Goal: Task Accomplishment & Management: Use online tool/utility

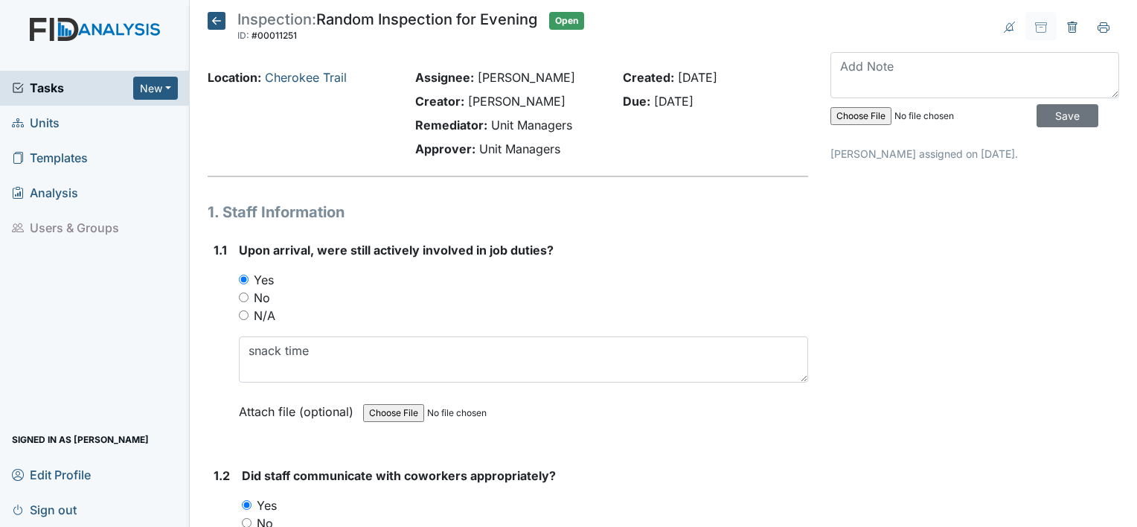
scroll to position [20032, 0]
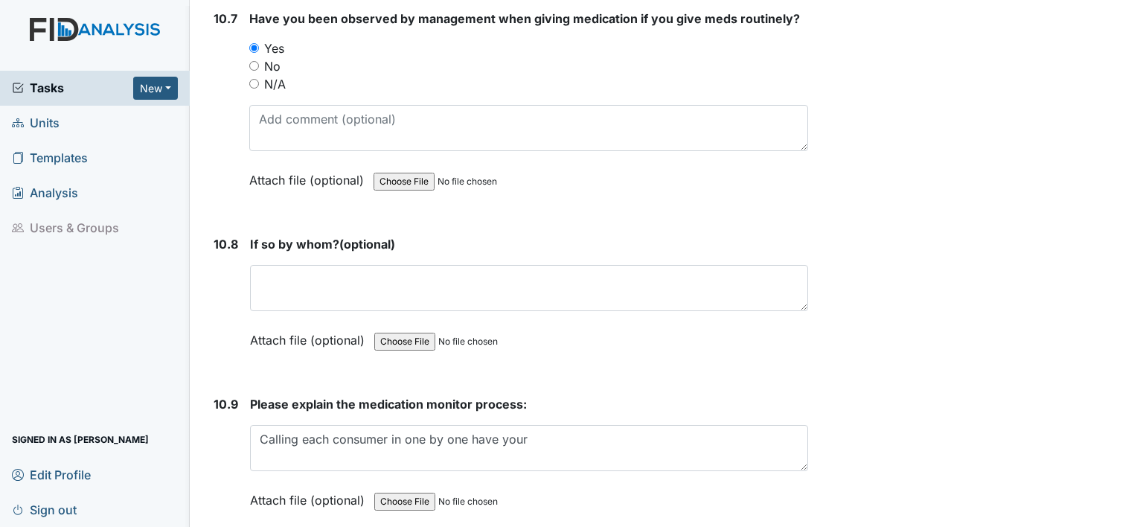
click at [530, 425] on textarea "Calling each consumer in one by one have your" at bounding box center [529, 448] width 558 height 46
click at [503, 397] on span "Please explain the medication monitor process:" at bounding box center [388, 404] width 277 height 15
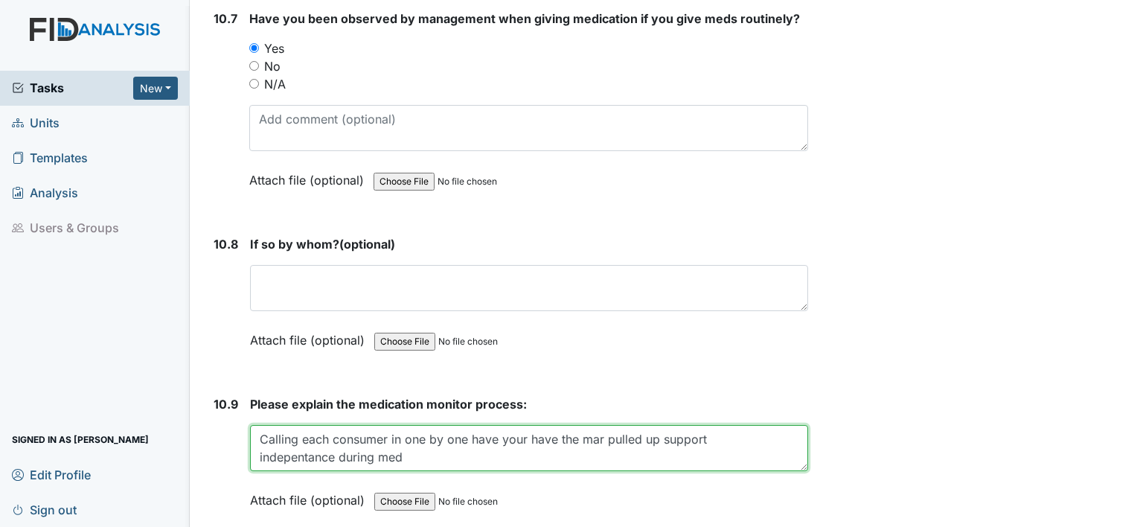
click at [408, 425] on textarea "Calling each consumer in one by one have your have the mar pulled up support in…" at bounding box center [529, 448] width 558 height 46
click at [629, 425] on textarea "Calling each consumer in one by one have your have the mar pulled up support in…" at bounding box center [529, 448] width 558 height 46
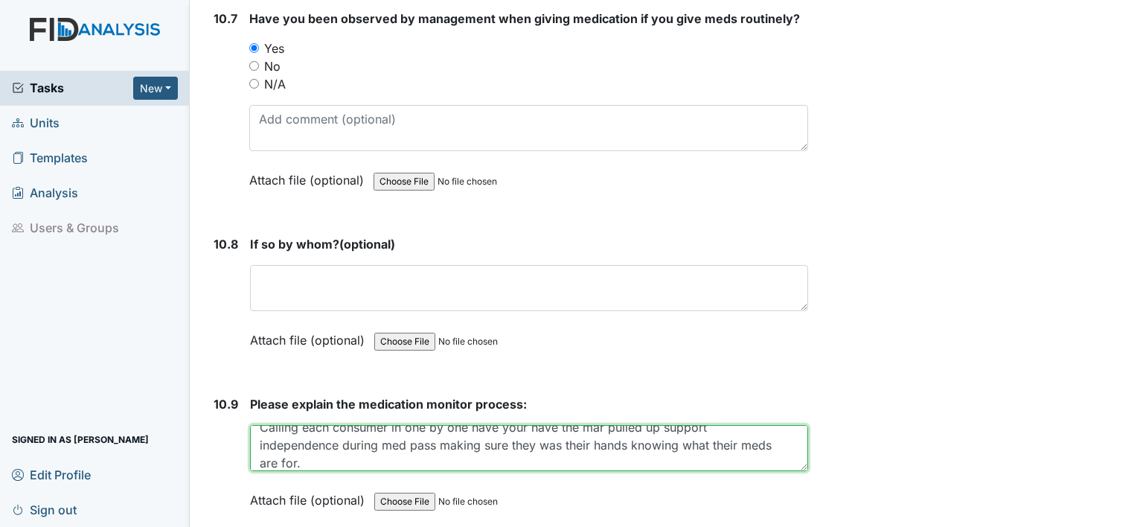
type textarea "Calling each consumer in one by one have your have the mar pulled up support in…"
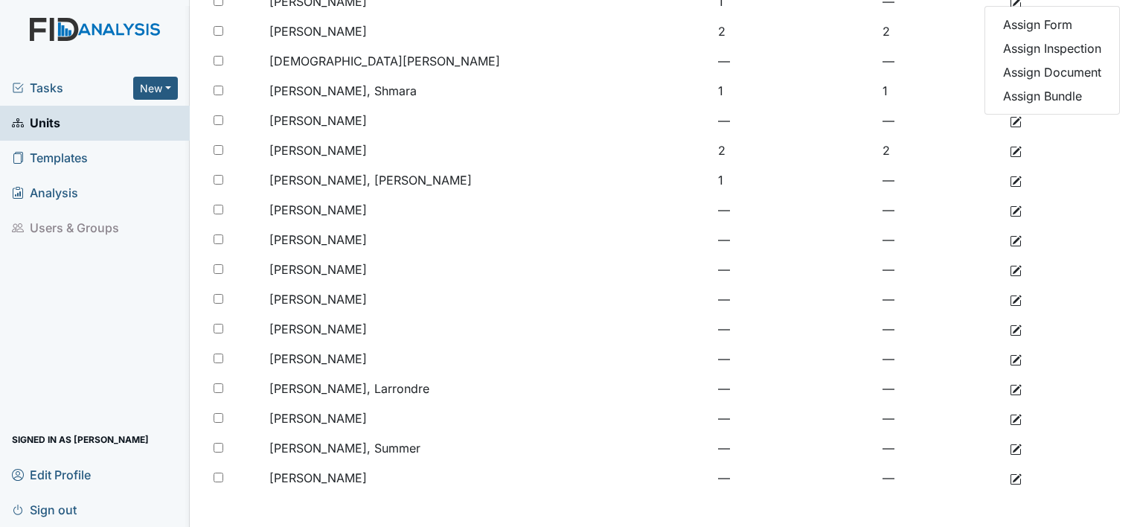
scroll to position [324, 0]
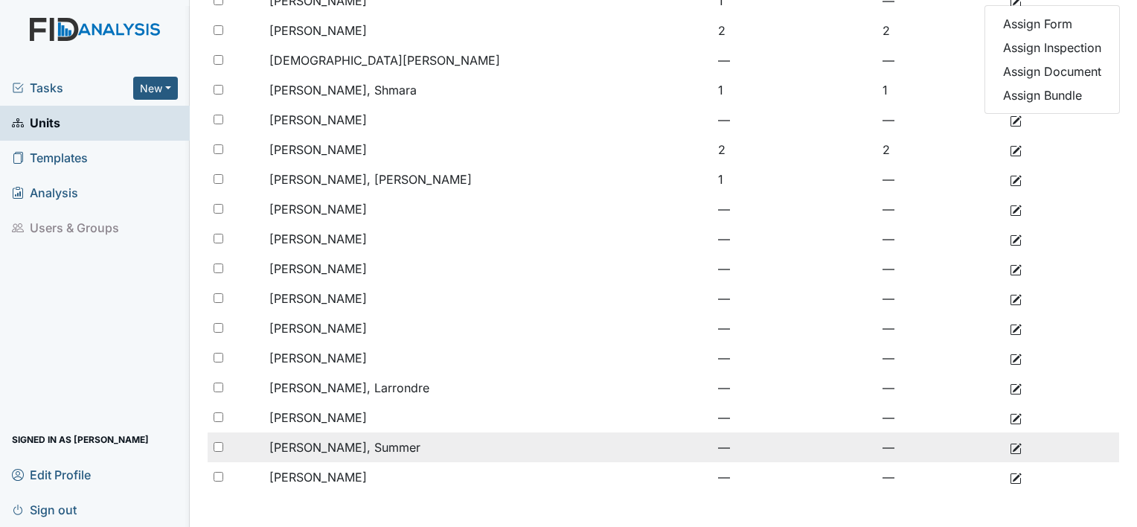
click at [330, 443] on span "Walters, Summer" at bounding box center [344, 447] width 151 height 15
click at [214, 446] on input "checkbox" at bounding box center [219, 447] width 10 height 10
checkbox input "true"
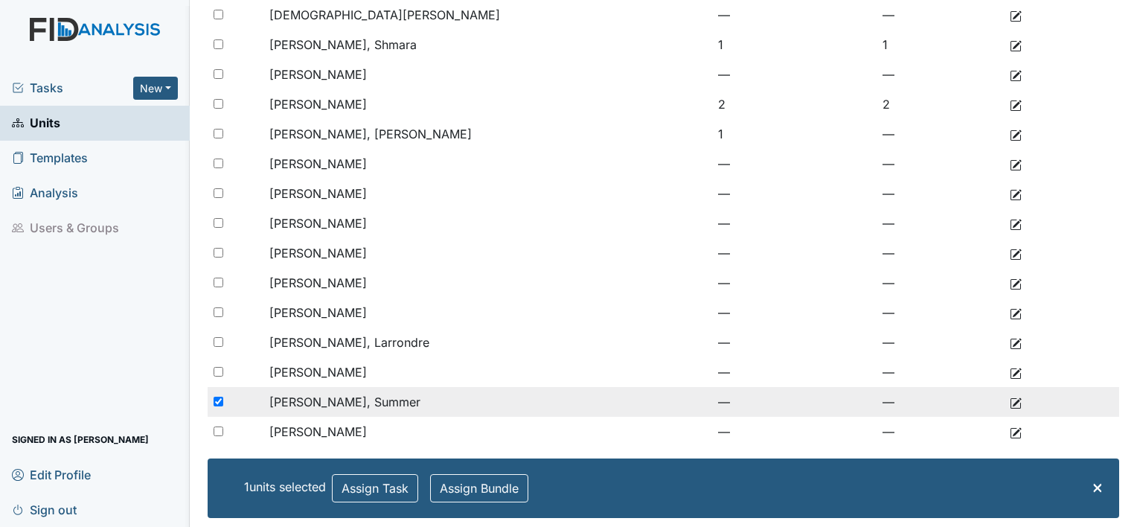
scroll to position [383, 0]
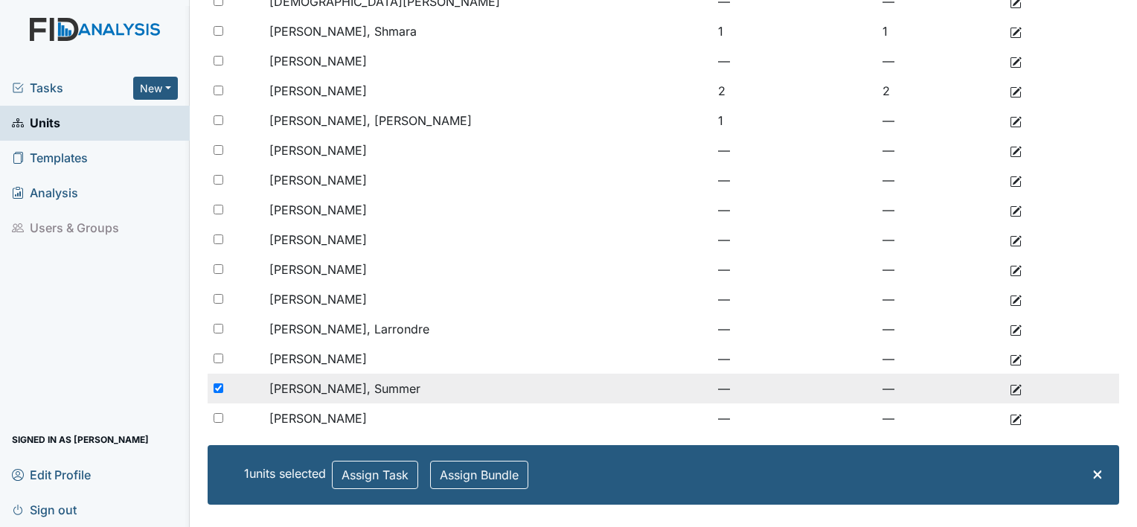
click at [327, 385] on span "Walters, Summer" at bounding box center [344, 388] width 151 height 15
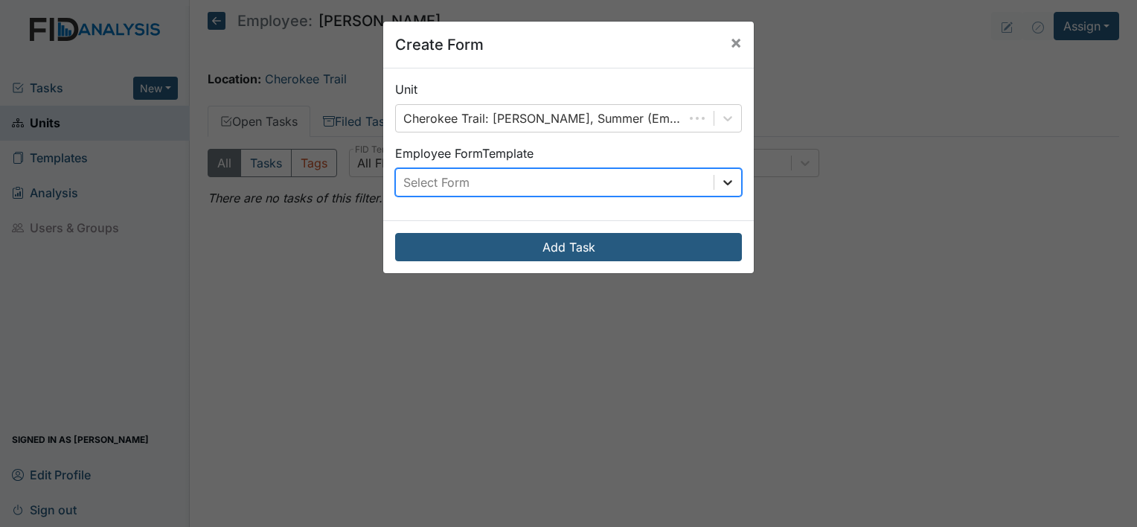
click at [723, 182] on icon at bounding box center [727, 182] width 9 height 5
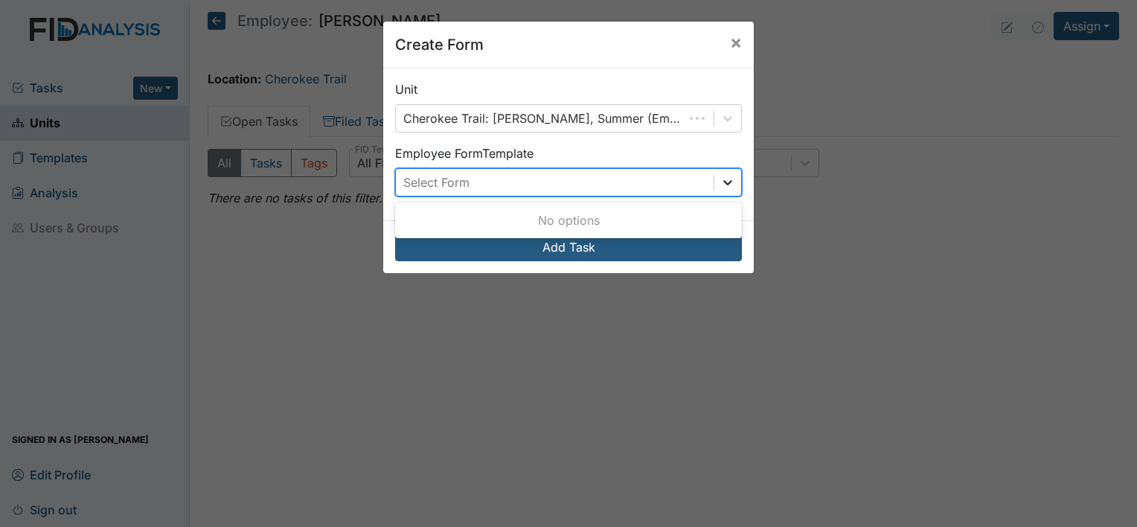
click at [723, 182] on icon at bounding box center [727, 182] width 9 height 5
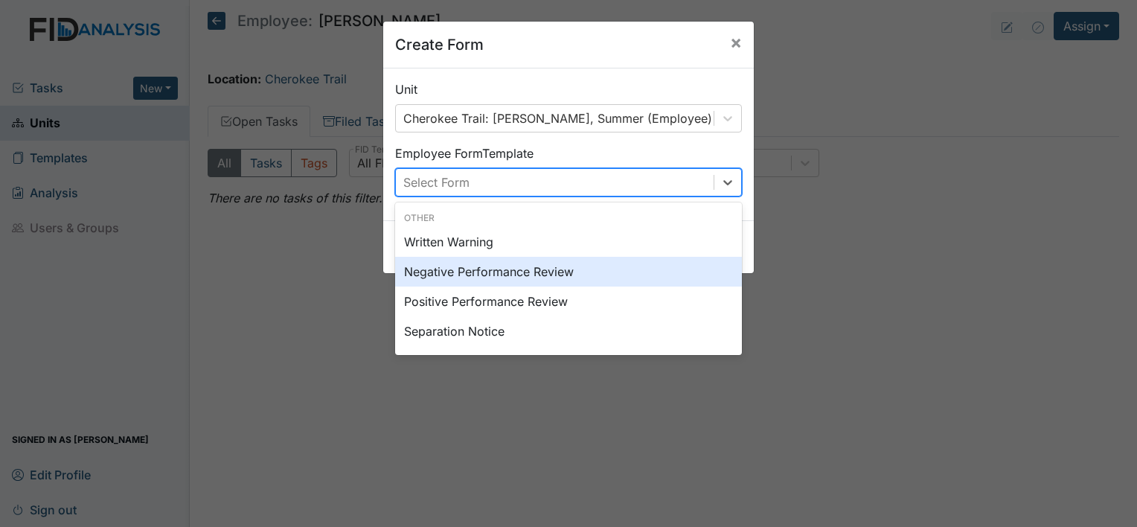
click at [492, 272] on div "Negative Performance Review" at bounding box center [568, 272] width 347 height 30
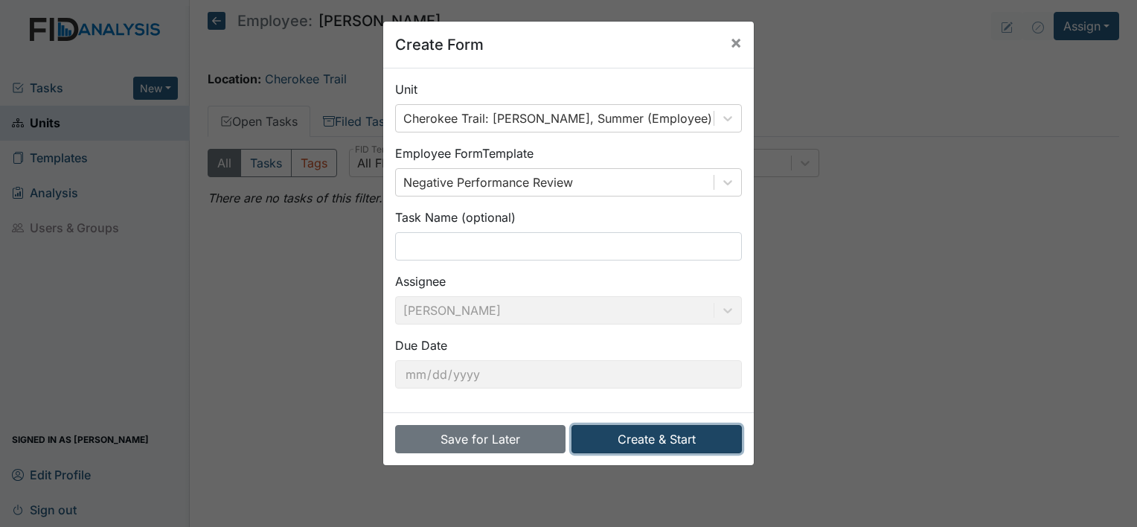
click at [649, 437] on button "Create & Start" at bounding box center [656, 439] width 170 height 28
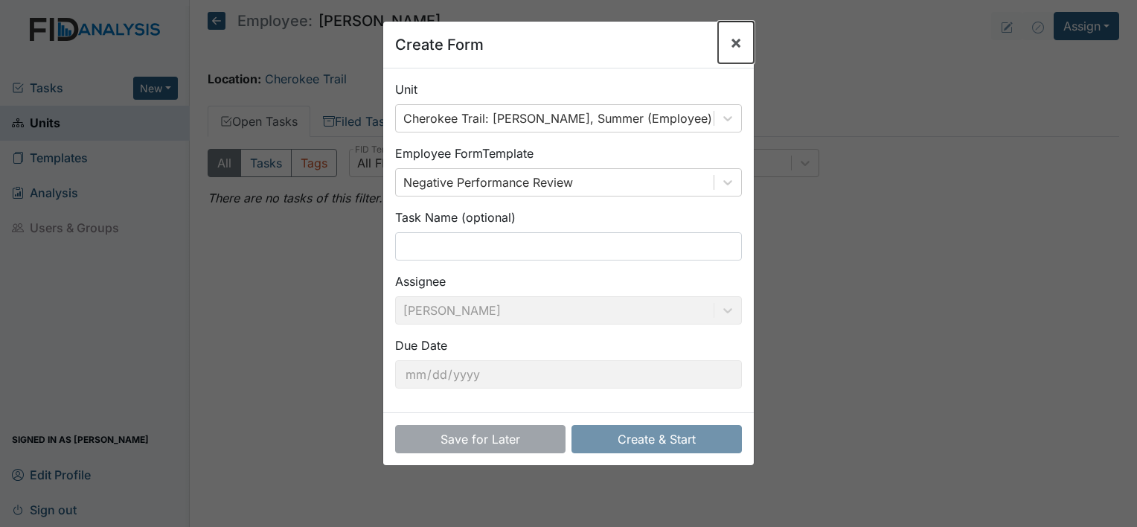
click at [730, 46] on span "×" at bounding box center [736, 42] width 12 height 22
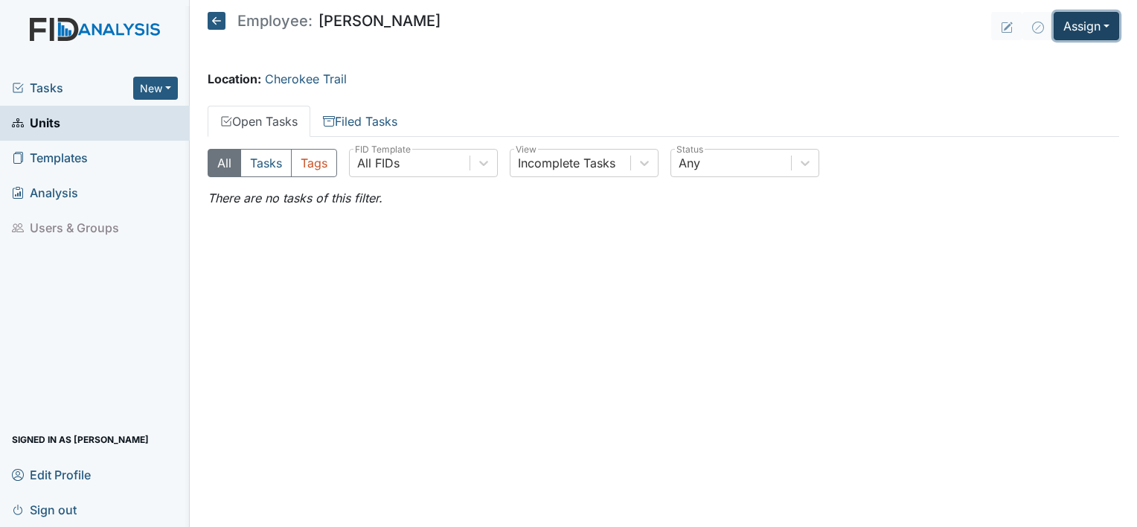
click at [1110, 30] on button "Assign" at bounding box center [1085, 26] width 65 height 28
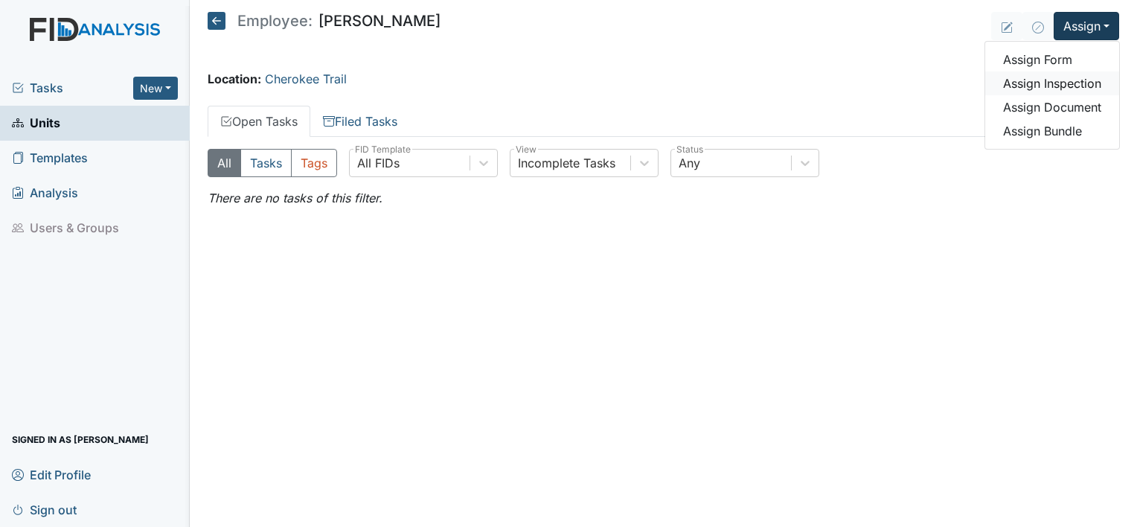
click at [1083, 85] on link "Assign Inspection" at bounding box center [1052, 83] width 134 height 24
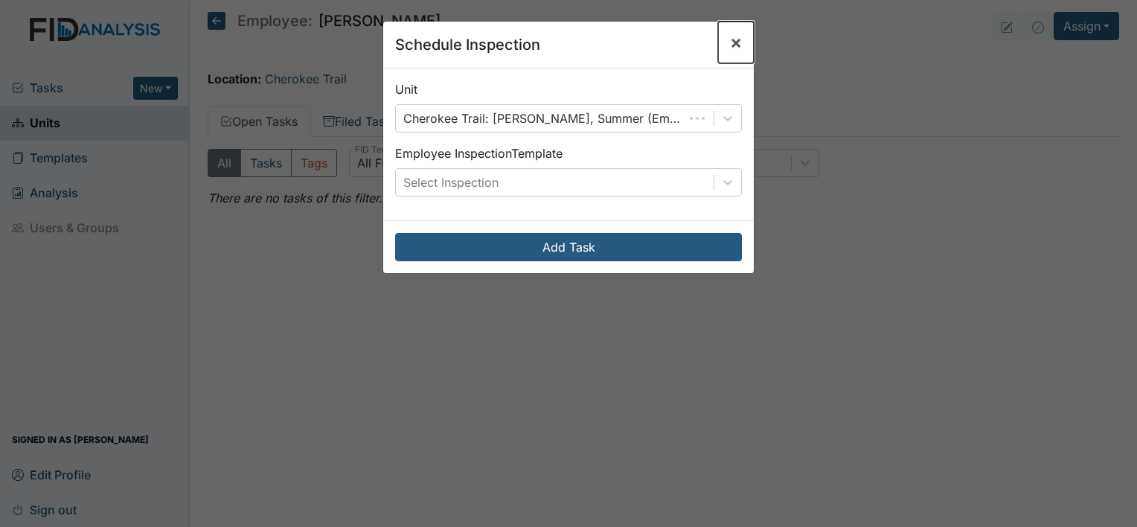
click at [730, 40] on span "×" at bounding box center [736, 42] width 12 height 22
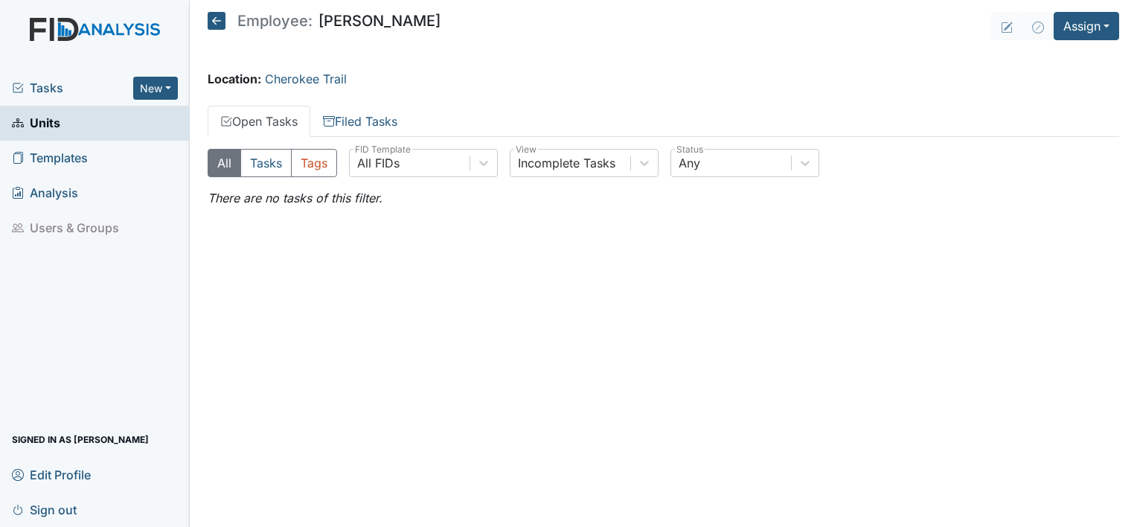
click at [222, 22] on icon at bounding box center [217, 21] width 18 height 18
click at [41, 156] on span "Templates" at bounding box center [50, 158] width 76 height 23
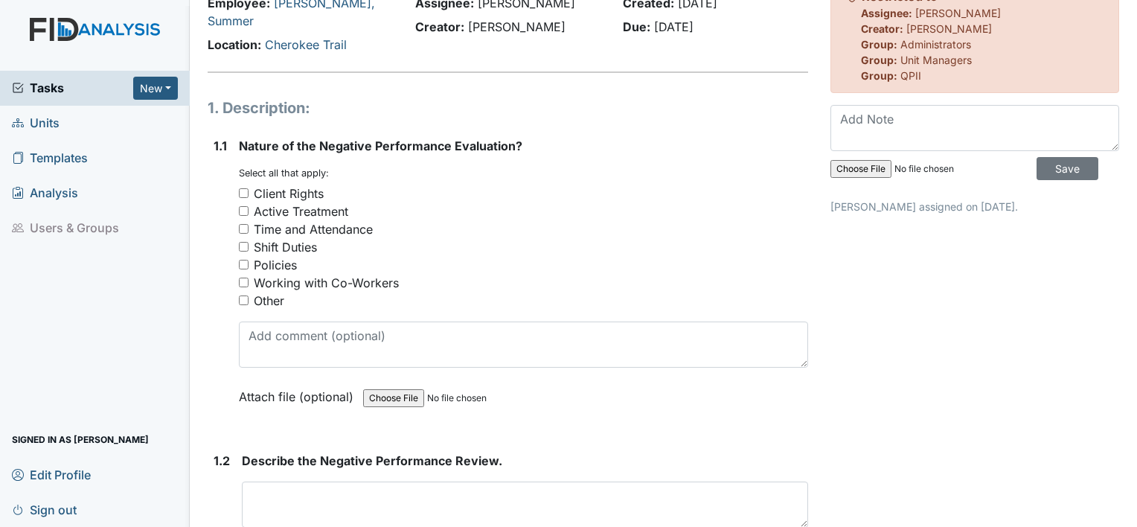
scroll to position [149, 0]
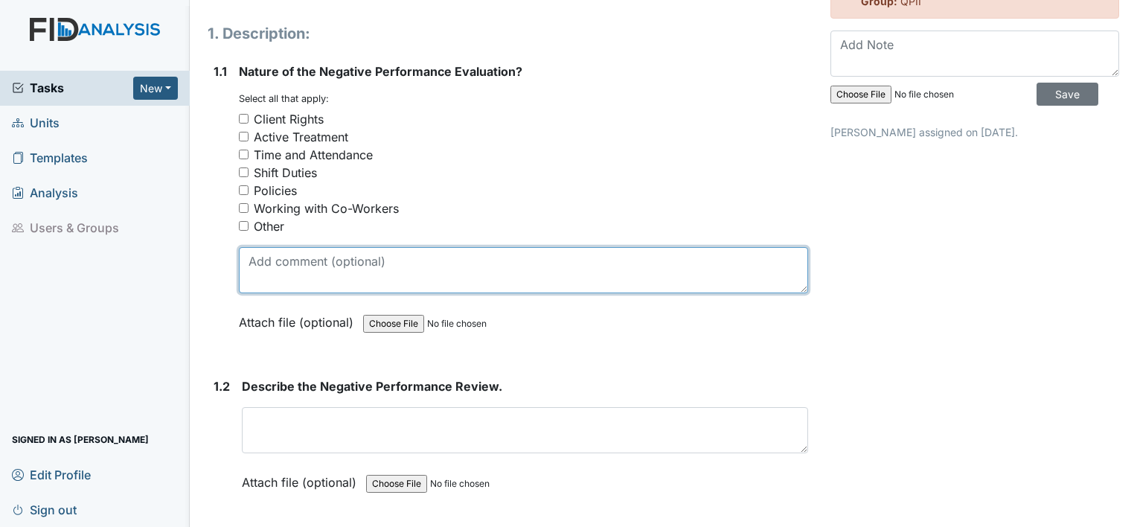
click at [261, 256] on textarea at bounding box center [523, 270] width 569 height 46
type textarea "Call outs"
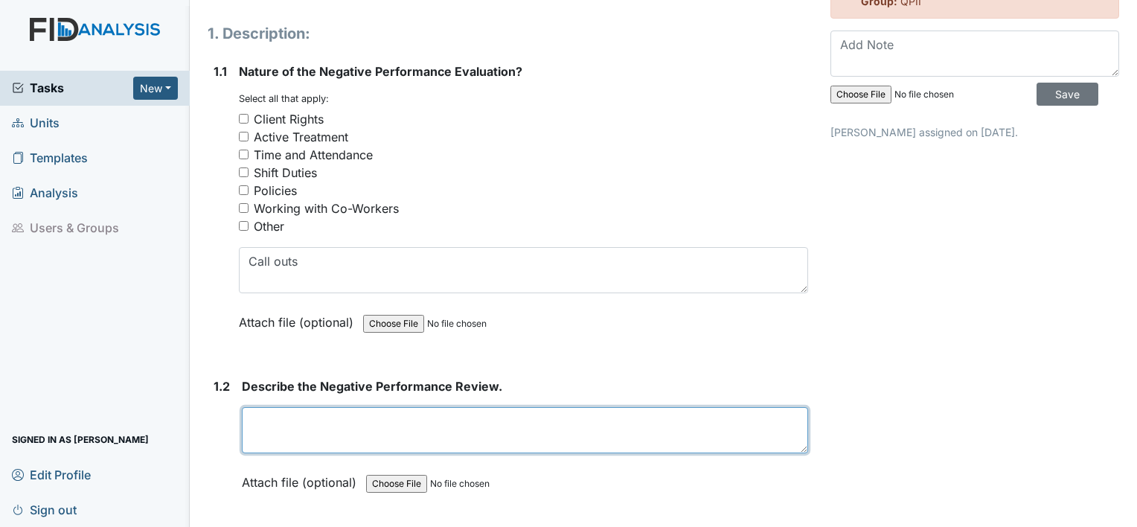
click at [283, 408] on textarea at bounding box center [525, 430] width 566 height 46
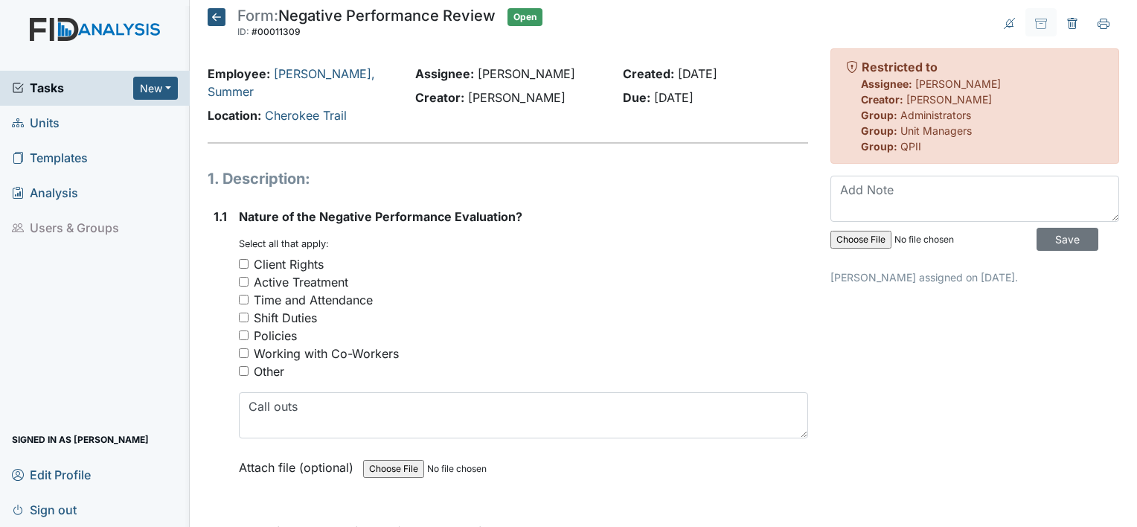
scroll to position [0, 0]
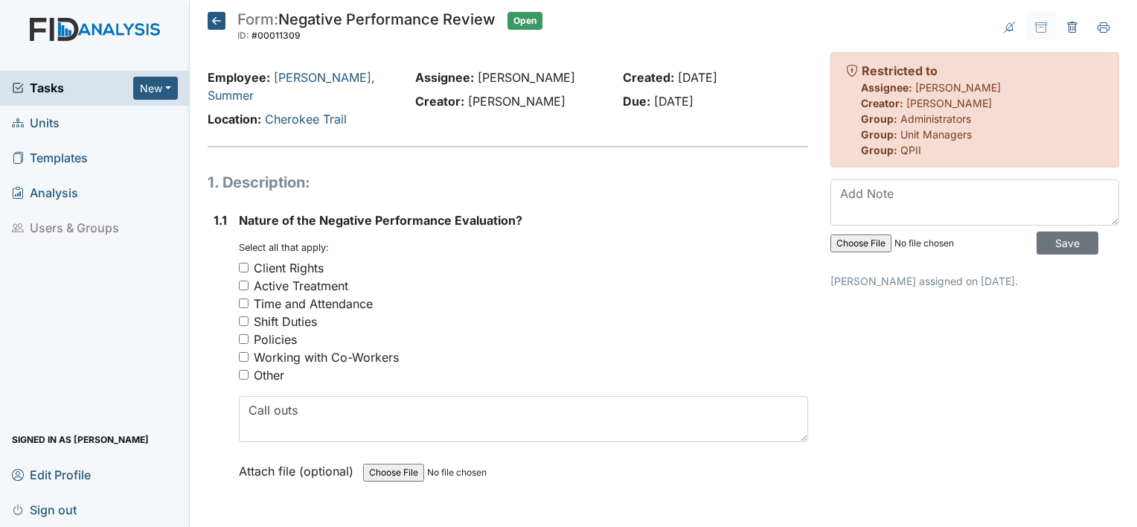
type textarea "Summer has a total of 2 callouts in one week"
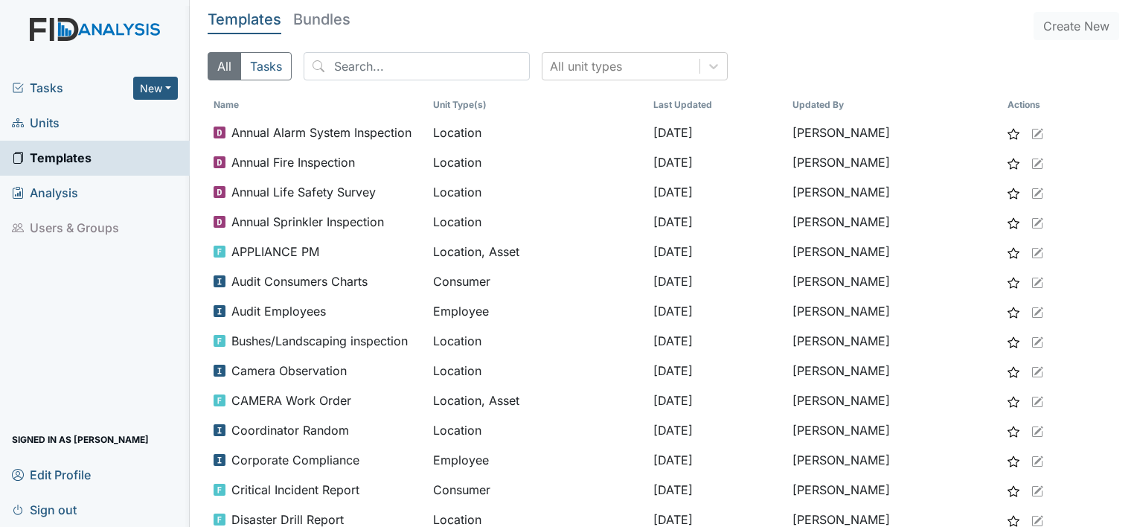
click at [61, 126] on link "Units" at bounding box center [95, 123] width 190 height 35
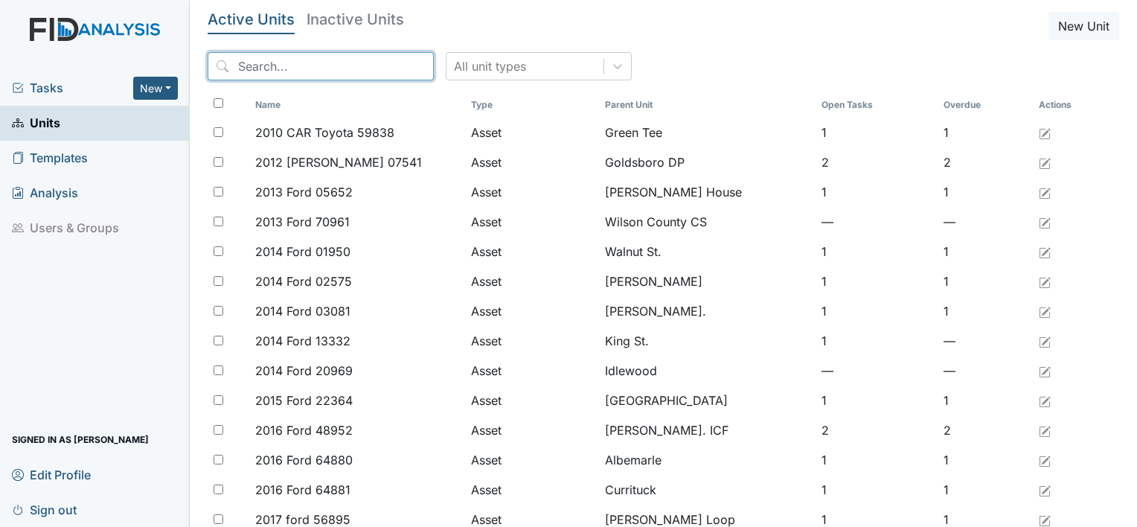
click at [375, 71] on input "search" at bounding box center [321, 66] width 226 height 28
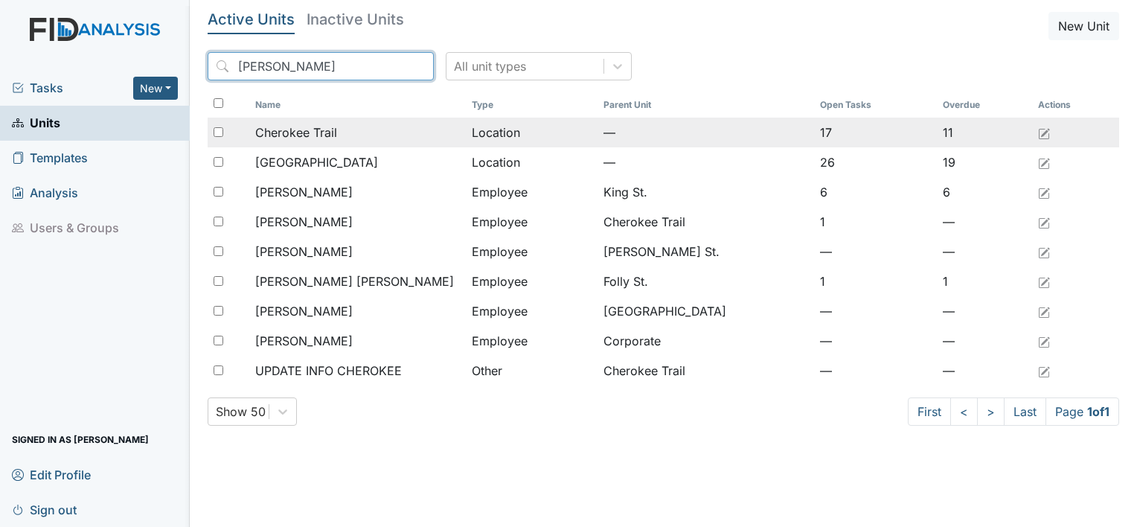
type input "cher"
click at [333, 133] on span "Cherokee Trail" at bounding box center [296, 133] width 82 height 18
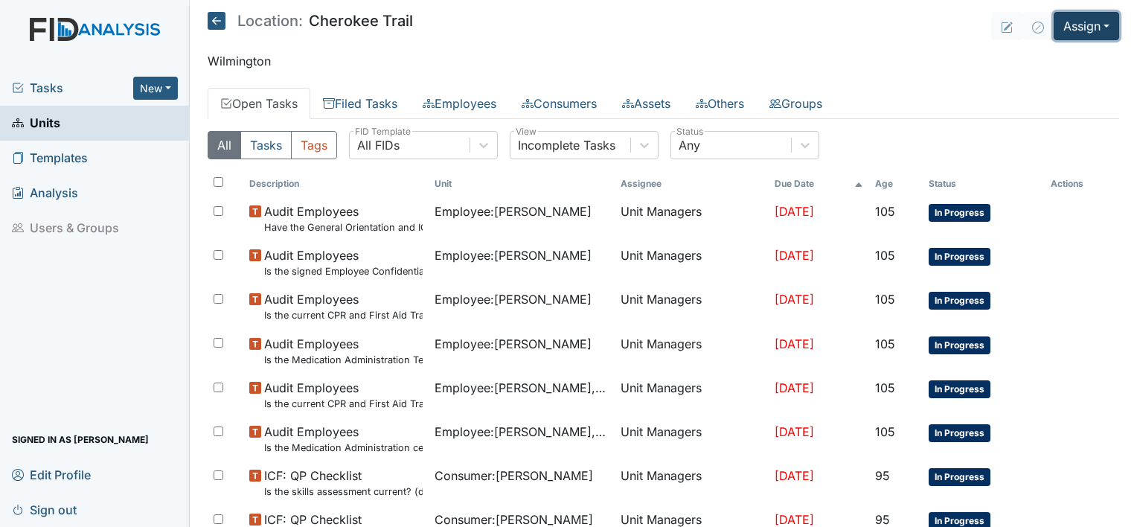
click at [1100, 27] on button "Assign" at bounding box center [1085, 26] width 65 height 28
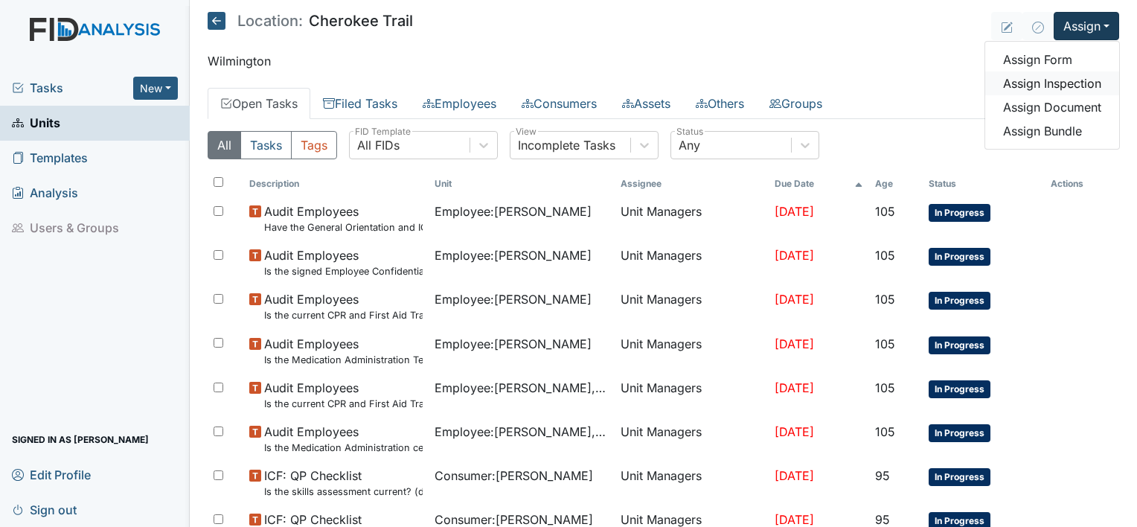
click at [1048, 85] on link "Assign Inspection" at bounding box center [1052, 83] width 134 height 24
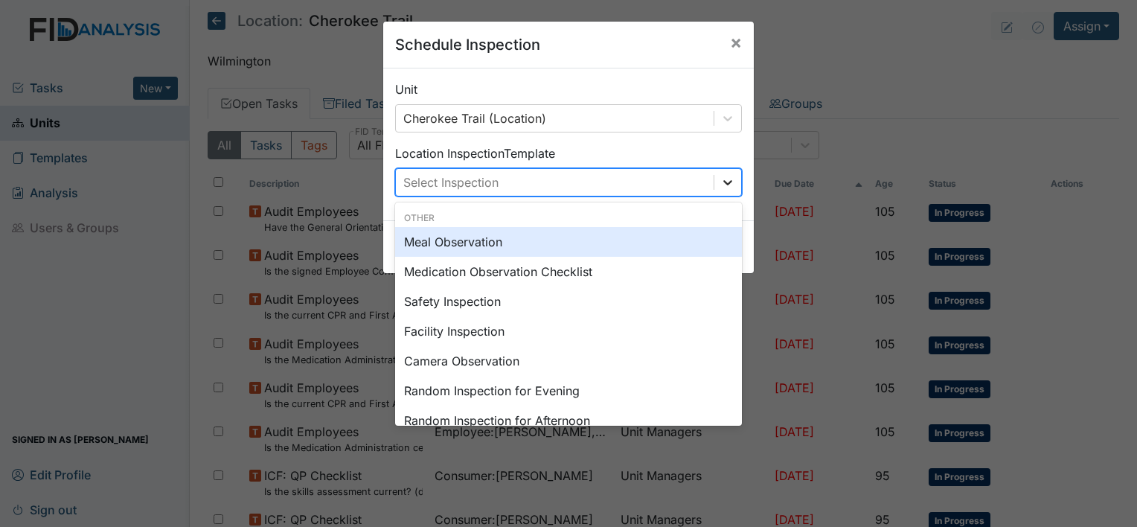
click at [723, 182] on icon at bounding box center [727, 182] width 9 height 5
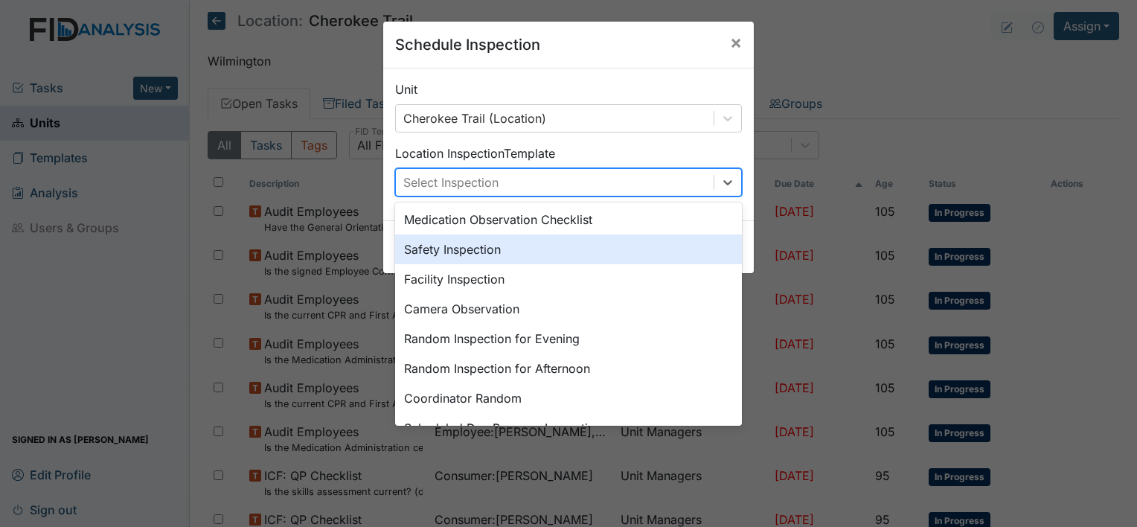
scroll to position [74, 0]
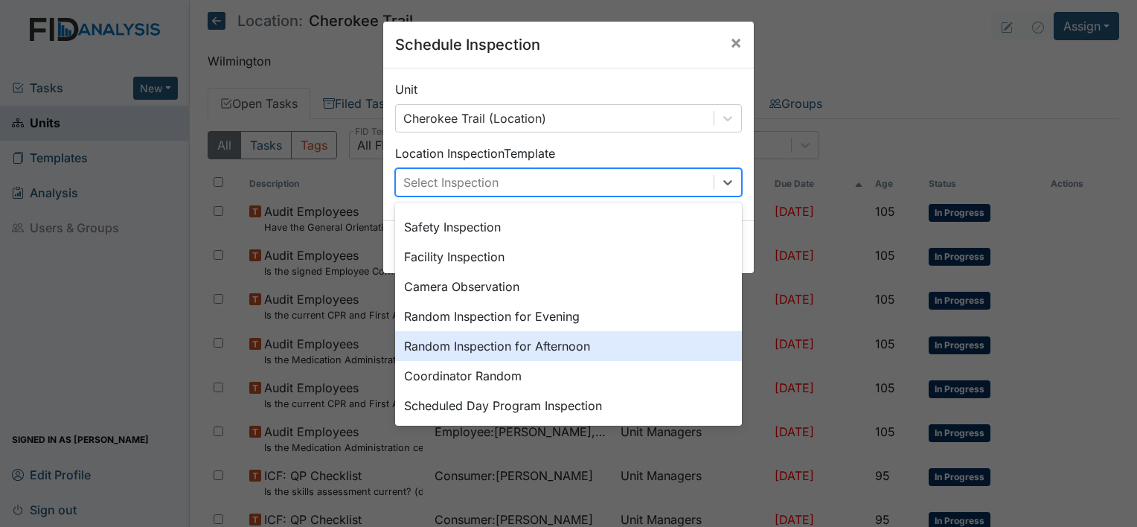
click at [557, 344] on div "Random Inspection for Afternoon" at bounding box center [568, 346] width 347 height 30
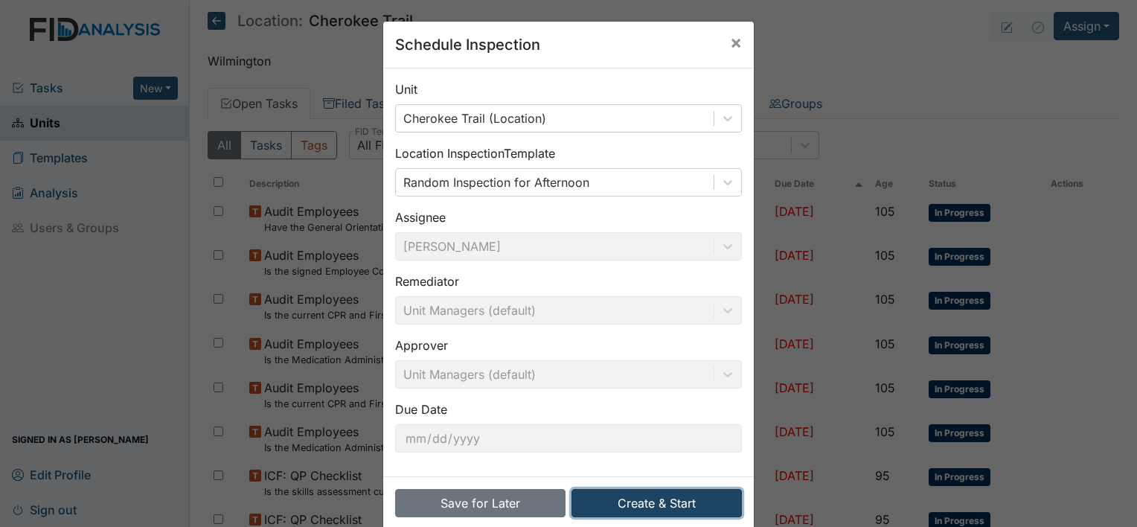
click at [643, 506] on button "Create & Start" at bounding box center [656, 503] width 170 height 28
